Goal: Task Accomplishment & Management: Use online tool/utility

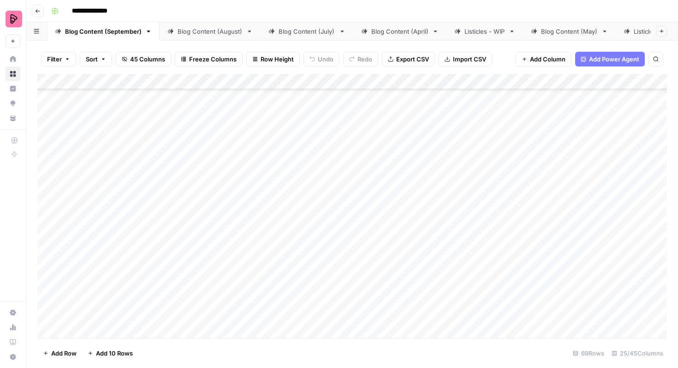
scroll to position [1422, 0]
click at [219, 34] on div "Blog Content (August)" at bounding box center [210, 31] width 65 height 9
click at [556, 342] on span "Reload" at bounding box center [556, 340] width 18 height 8
click at [49, 153] on div "Add Column" at bounding box center [352, 206] width 630 height 264
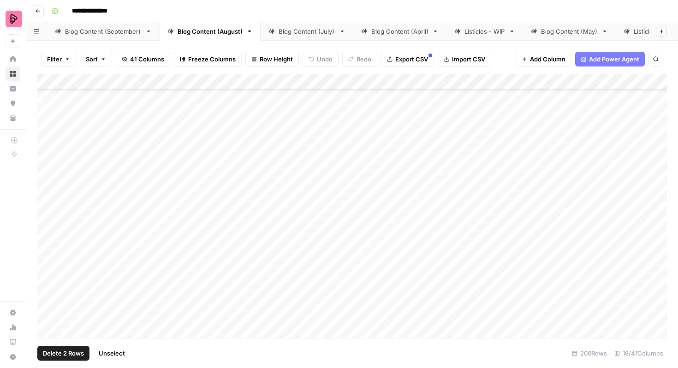
click at [47, 177] on div "Add Column" at bounding box center [352, 206] width 630 height 264
click at [47, 197] on div "Add Column" at bounding box center [352, 206] width 630 height 264
click at [48, 225] on div "Add Column" at bounding box center [352, 206] width 630 height 264
click at [48, 247] on div "Add Column" at bounding box center [352, 206] width 630 height 264
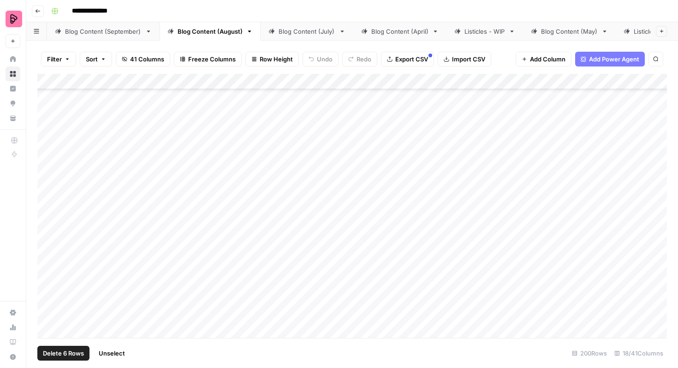
click at [46, 168] on div "Add Column" at bounding box center [352, 206] width 630 height 264
click at [46, 187] on div "Add Column" at bounding box center [352, 206] width 630 height 264
click at [46, 215] on div "Add Column" at bounding box center [352, 206] width 630 height 264
click at [48, 238] on div "Add Column" at bounding box center [352, 206] width 630 height 264
click at [48, 264] on div "Add Column" at bounding box center [352, 206] width 630 height 264
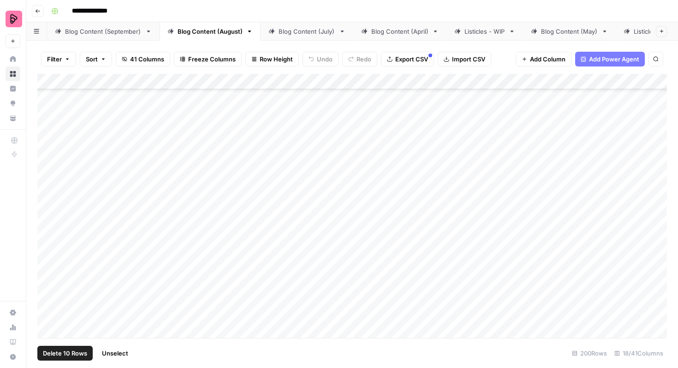
scroll to position [4564, 0]
click at [45, 215] on div "Add Column" at bounding box center [352, 206] width 630 height 264
click at [46, 239] on div "Add Column" at bounding box center [352, 206] width 630 height 264
click at [47, 262] on div "Add Column" at bounding box center [352, 206] width 630 height 264
click at [47, 282] on div "Add Column" at bounding box center [352, 206] width 630 height 264
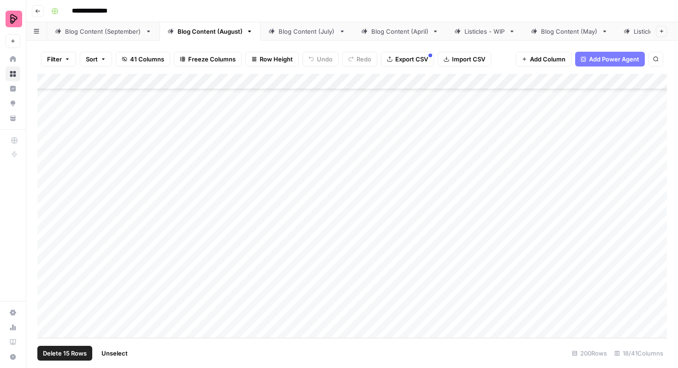
click at [49, 306] on div "Add Column" at bounding box center [352, 206] width 630 height 264
click at [392, 64] on button "Export CSV" at bounding box center [407, 59] width 53 height 15
